Goal: Use online tool/utility: Utilize a website feature to perform a specific function

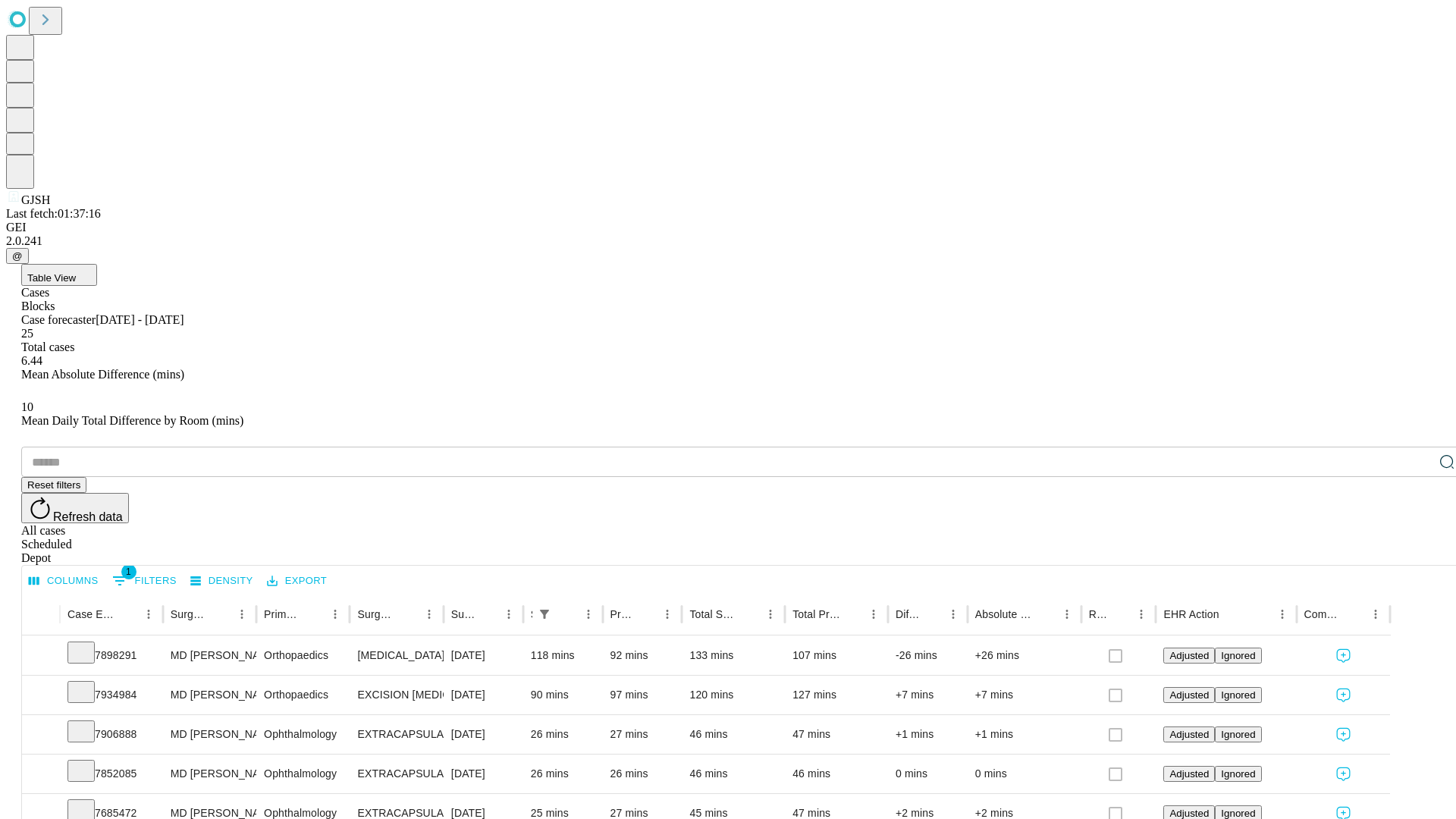
click at [76, 272] on span "Table View" at bounding box center [51, 278] width 48 height 11
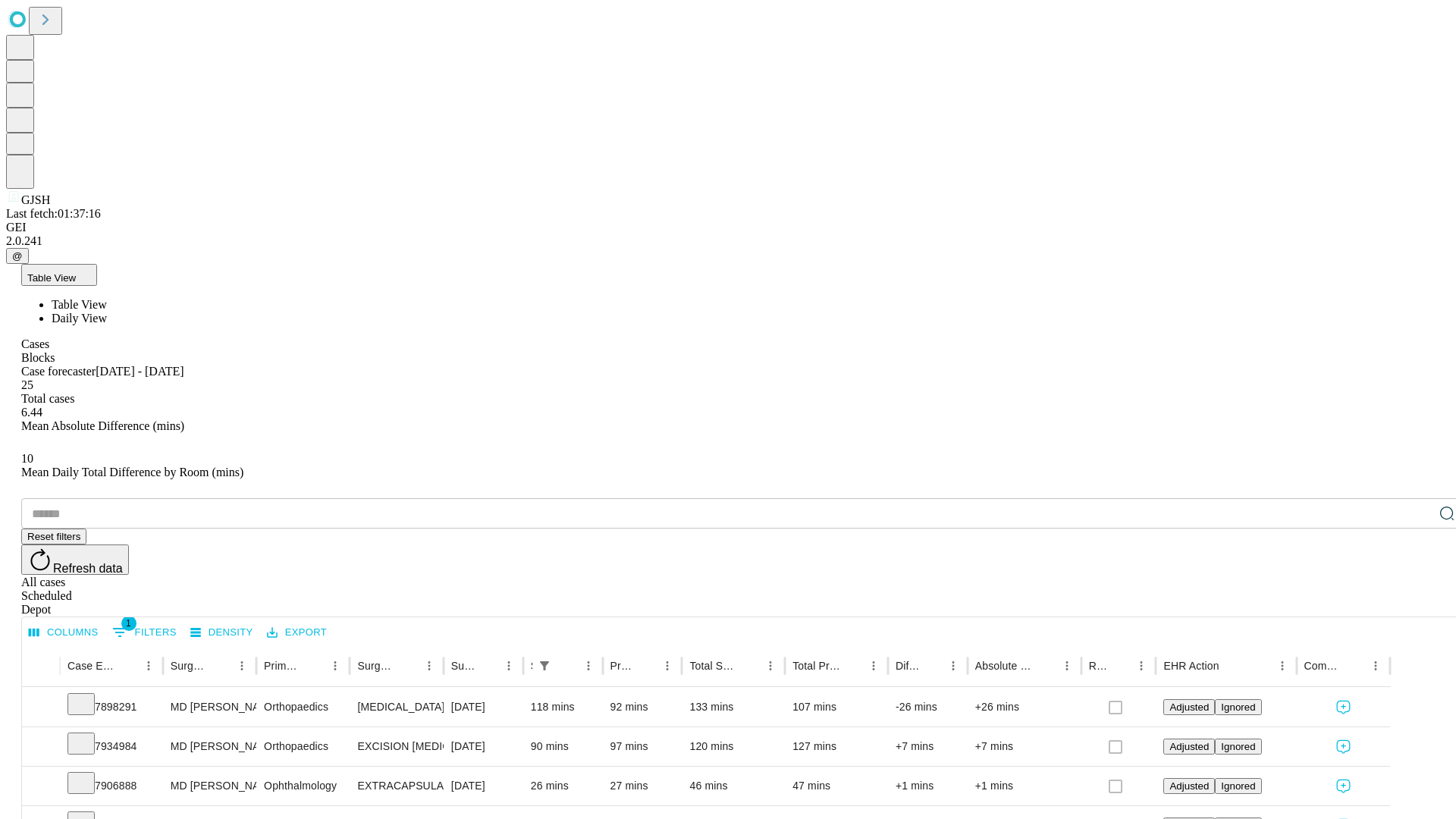
click at [107, 312] on span "Daily View" at bounding box center [79, 318] width 55 height 13
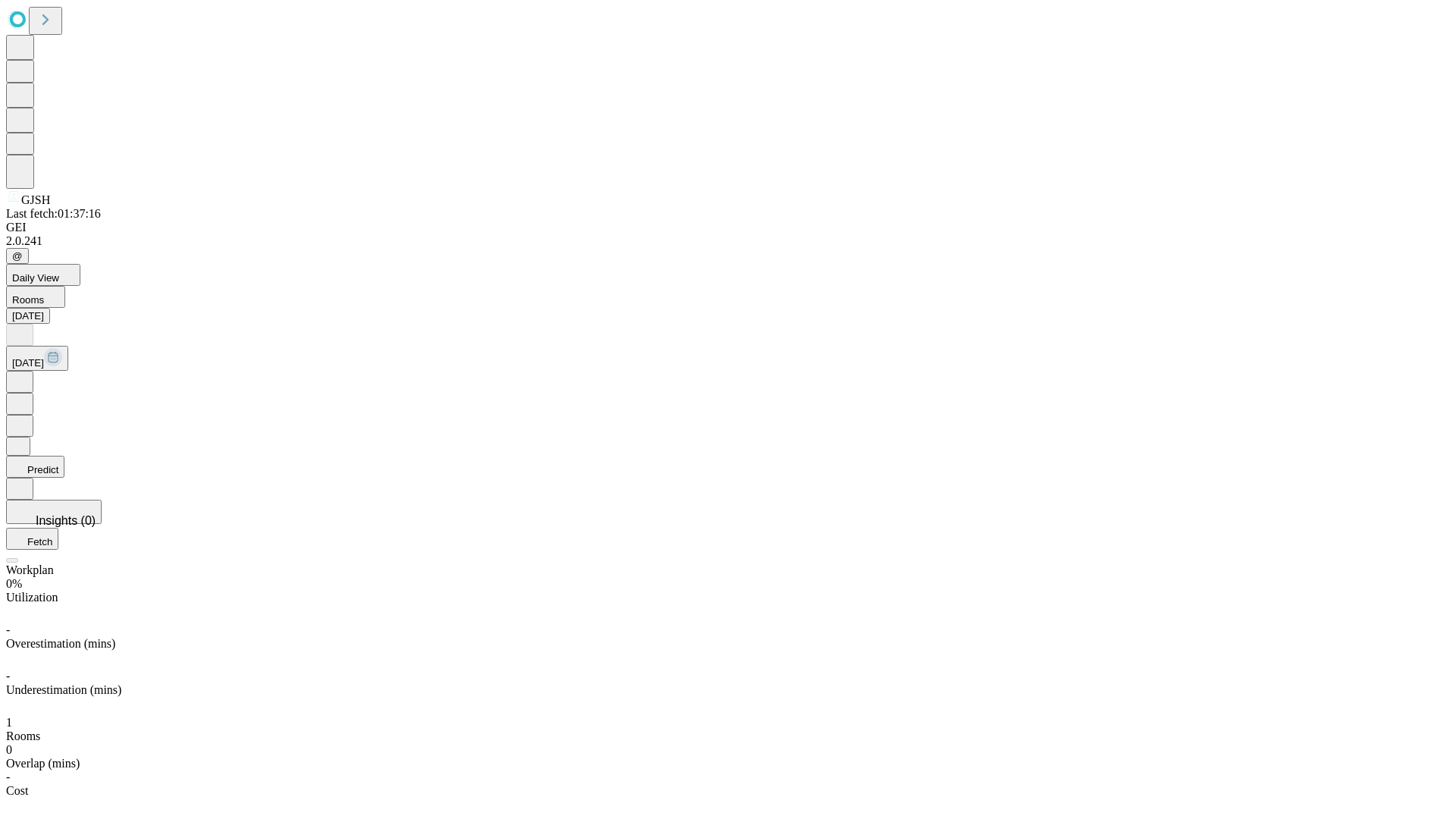
click at [64, 456] on button "Predict" at bounding box center [35, 466] width 58 height 22
